Goal: Navigation & Orientation: Go to known website

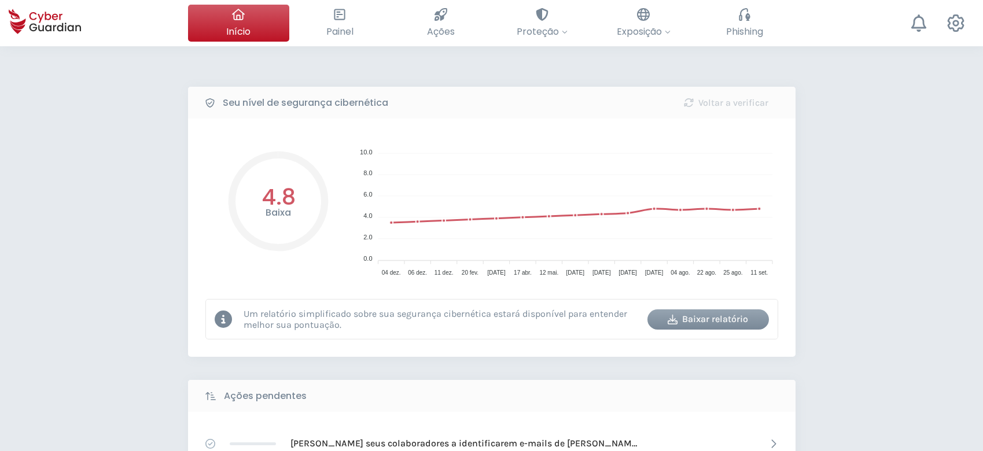
select select "Português (BR)"
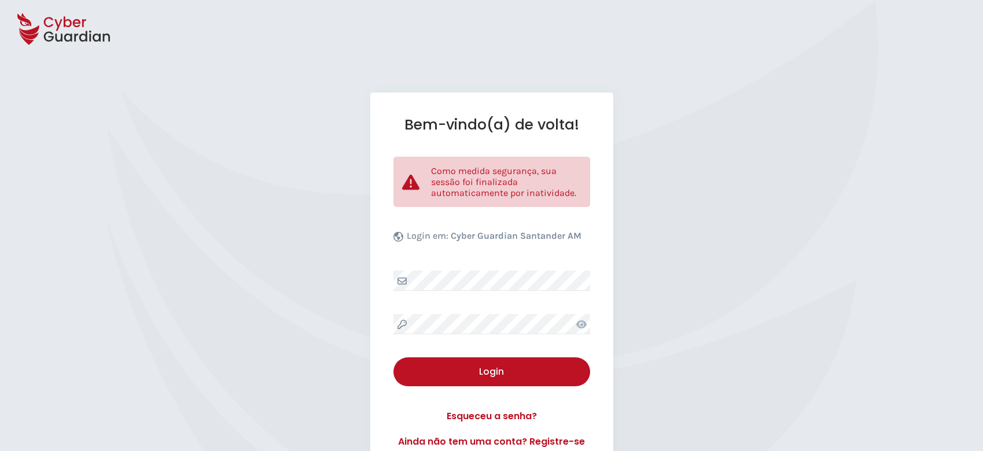
select select "Português (BR)"
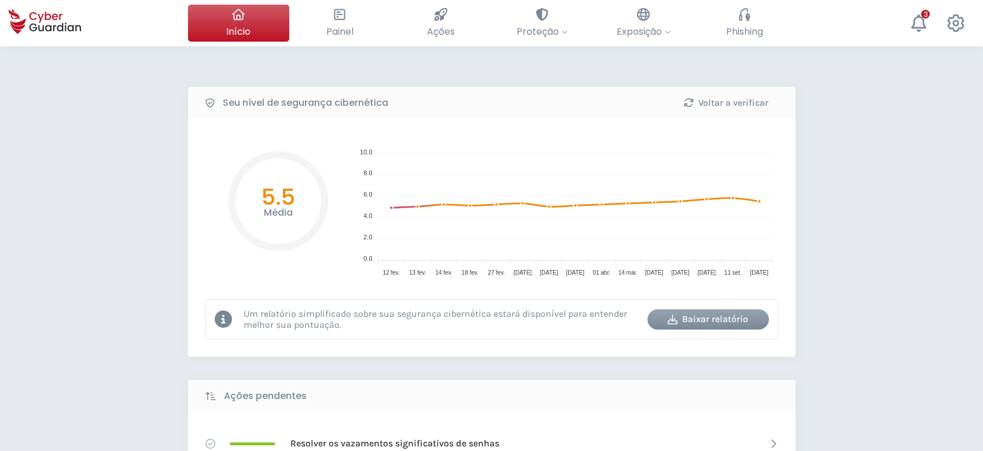
select select "Português (BR)"
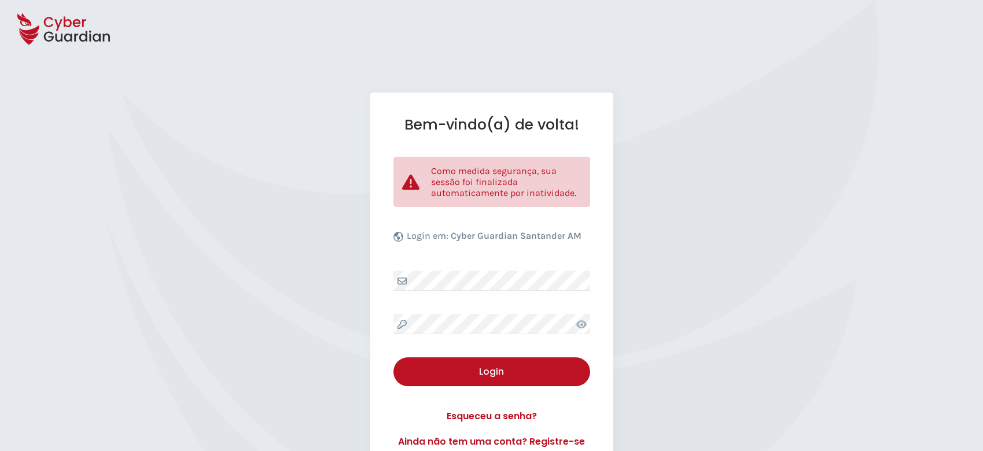
select select "Português (BR)"
